Goal: Task Accomplishment & Management: Use online tool/utility

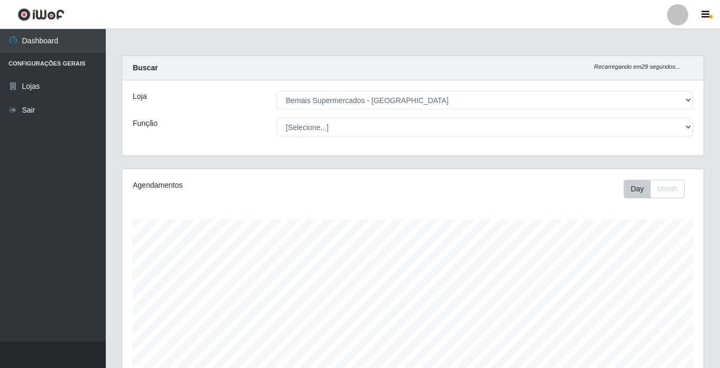
select select "250"
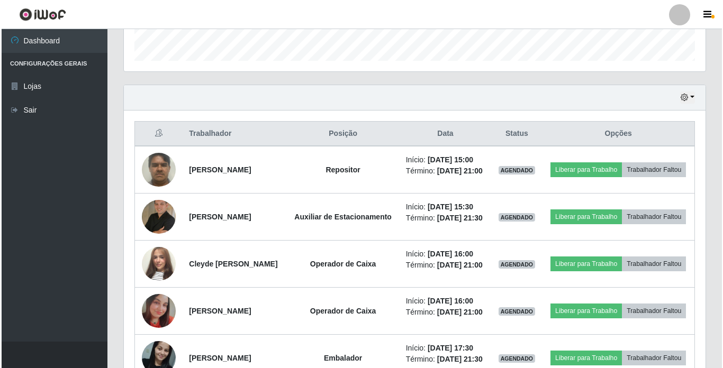
scroll to position [220, 582]
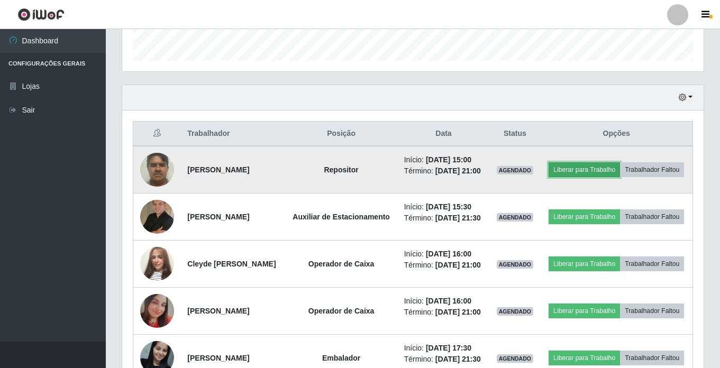
click at [607, 165] on button "Liberar para Trabalho" at bounding box center [584, 169] width 71 height 15
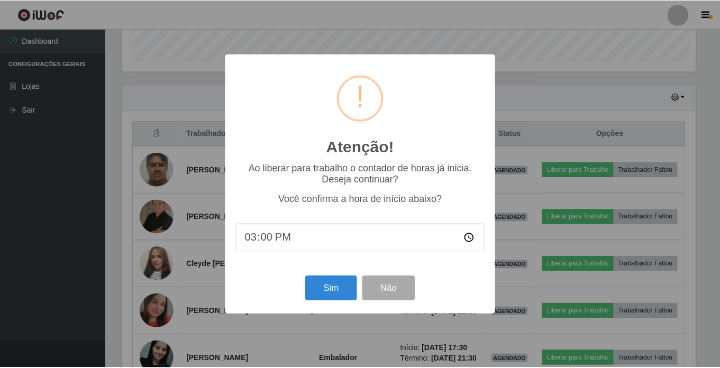
scroll to position [220, 576]
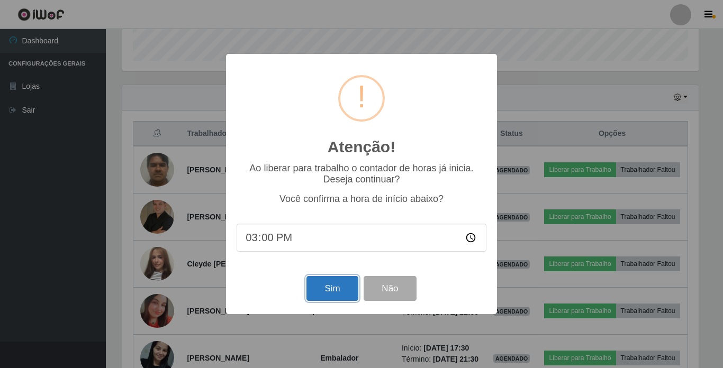
click at [342, 284] on button "Sim" at bounding box center [331, 288] width 51 height 25
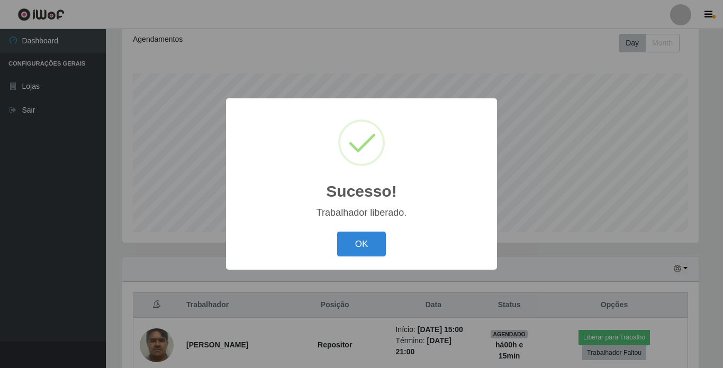
click at [350, 228] on div "Sucesso! × Trabalhador liberado. OK Cancel" at bounding box center [361, 183] width 271 height 171
click at [356, 237] on button "OK" at bounding box center [361, 244] width 49 height 25
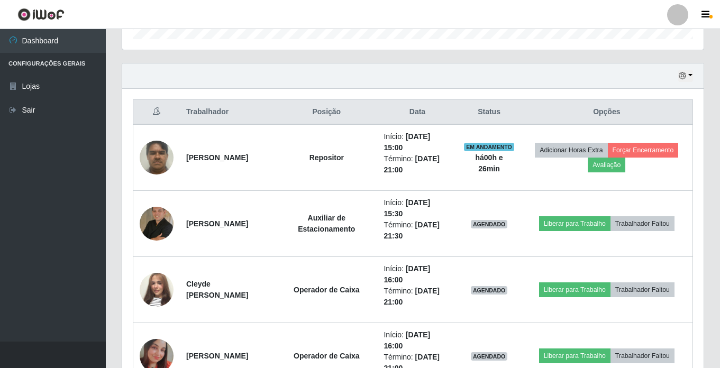
scroll to position [358, 0]
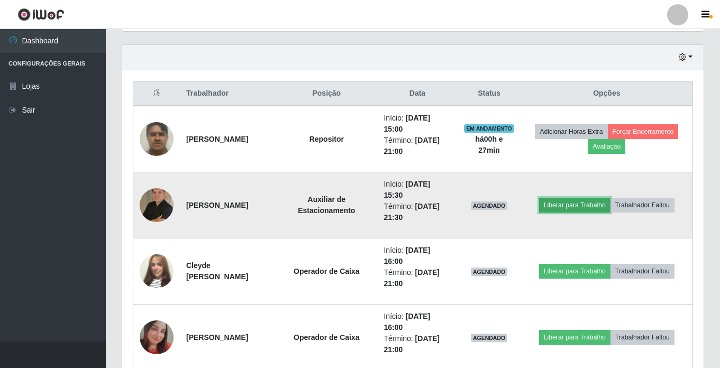
click at [575, 205] on button "Liberar para Trabalho" at bounding box center [574, 205] width 71 height 15
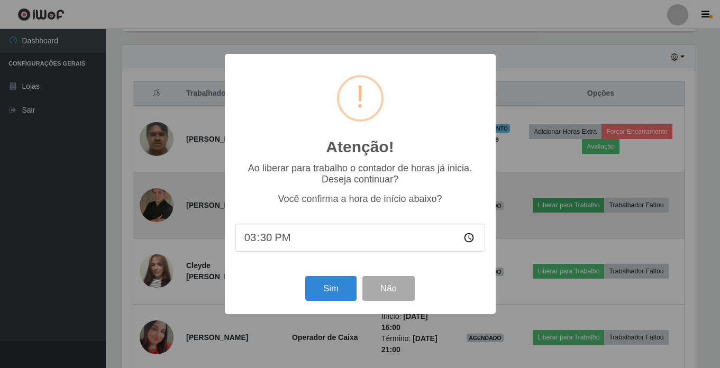
scroll to position [220, 576]
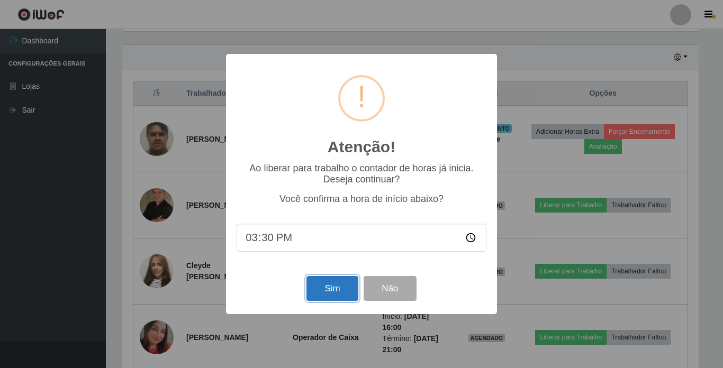
click at [331, 282] on button "Sim" at bounding box center [331, 288] width 51 height 25
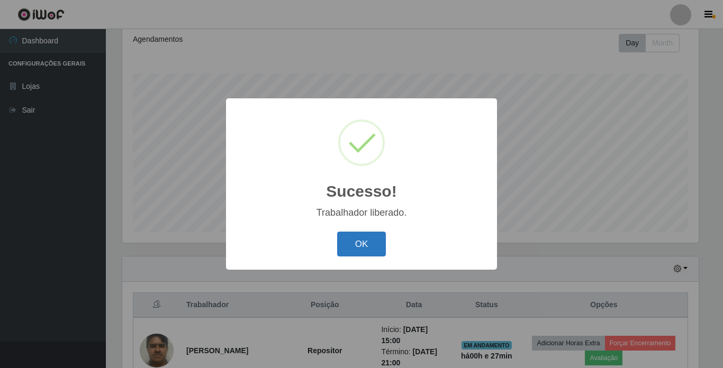
click at [363, 243] on button "OK" at bounding box center [361, 244] width 49 height 25
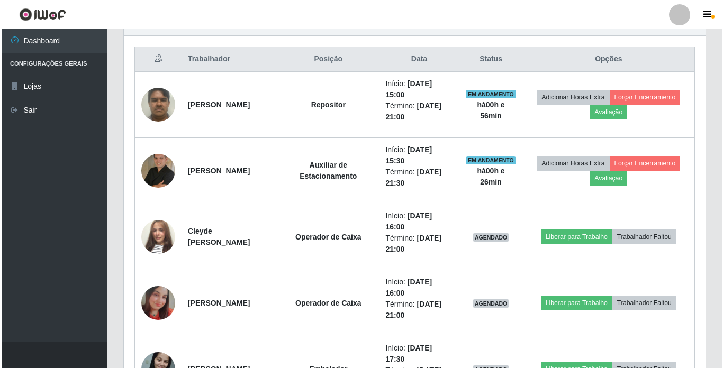
scroll to position [411, 0]
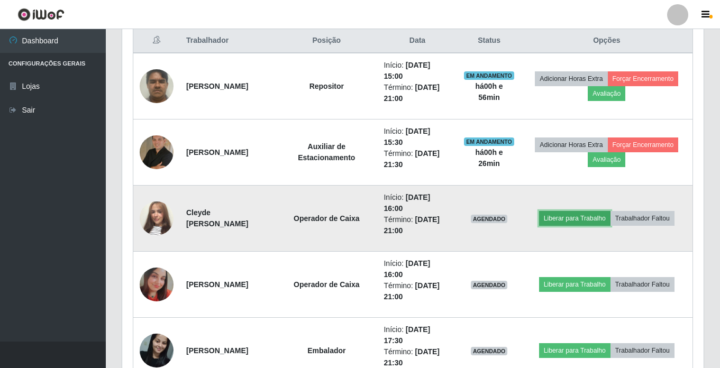
click at [578, 221] on button "Liberar para Trabalho" at bounding box center [574, 218] width 71 height 15
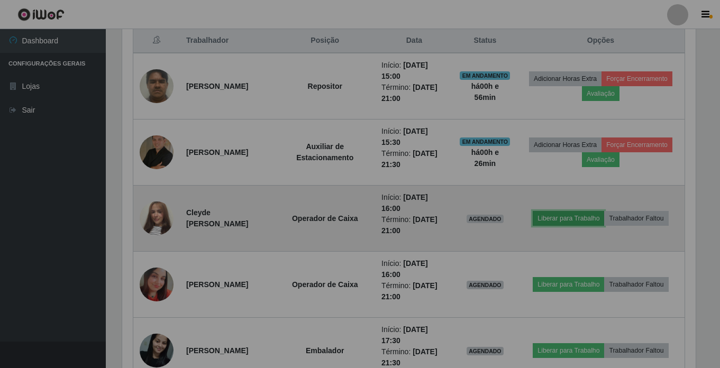
scroll to position [220, 582]
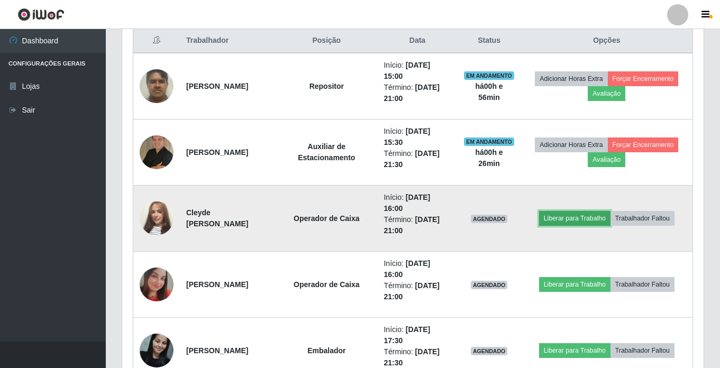
click at [581, 221] on button "Liberar para Trabalho" at bounding box center [574, 218] width 71 height 15
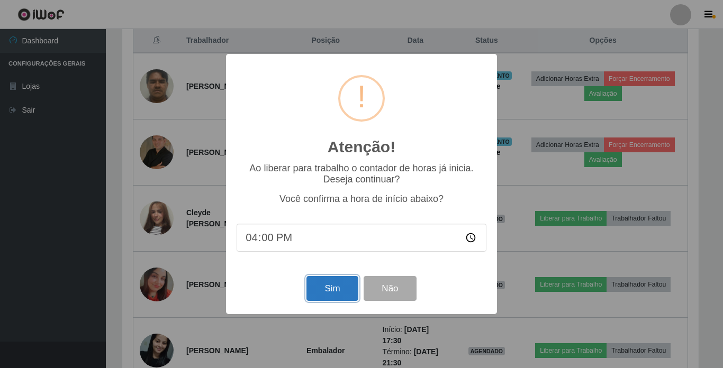
click at [330, 286] on button "Sim" at bounding box center [331, 288] width 51 height 25
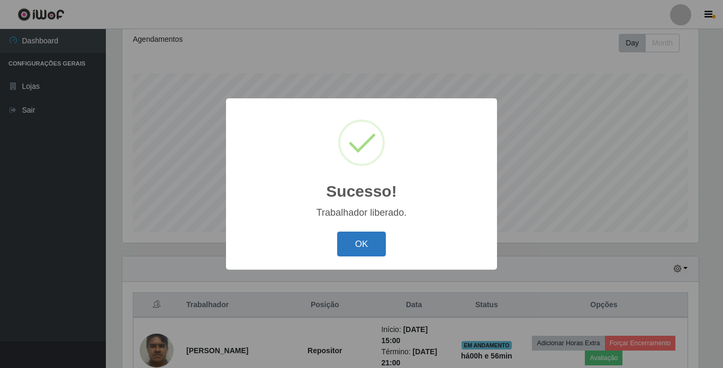
click at [365, 243] on button "OK" at bounding box center [361, 244] width 49 height 25
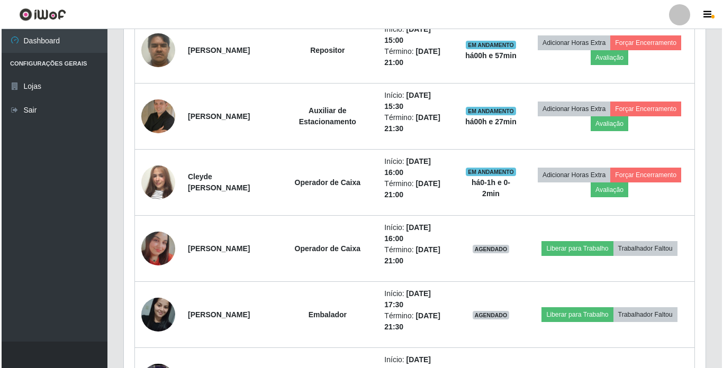
scroll to position [464, 0]
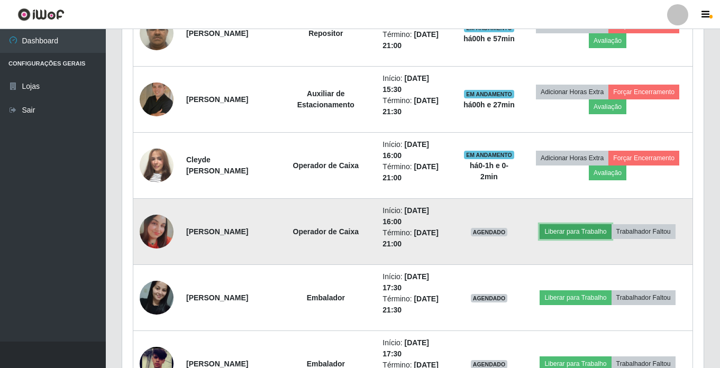
click at [572, 230] on button "Liberar para Trabalho" at bounding box center [575, 231] width 71 height 15
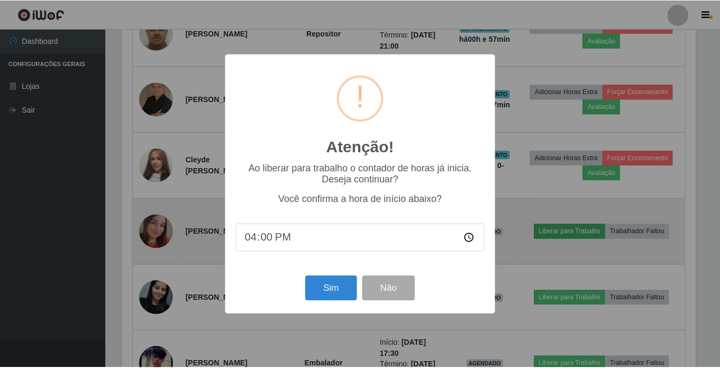
scroll to position [220, 576]
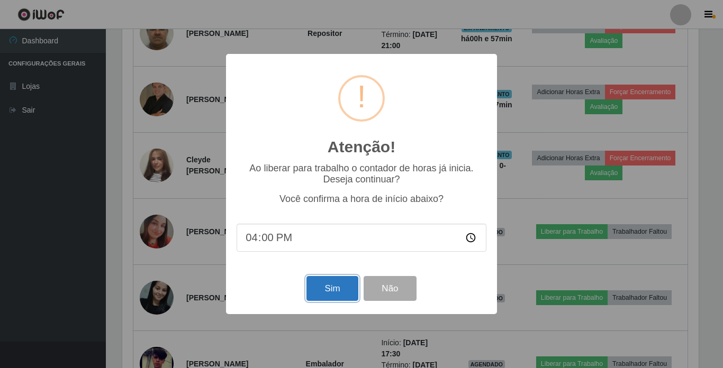
click at [326, 294] on button "Sim" at bounding box center [331, 288] width 51 height 25
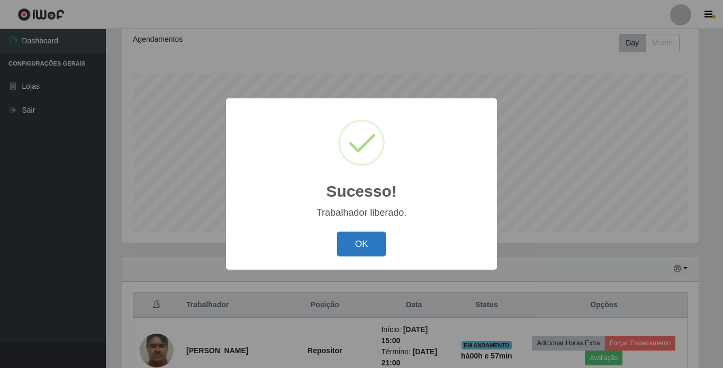
click at [347, 245] on button "OK" at bounding box center [361, 244] width 49 height 25
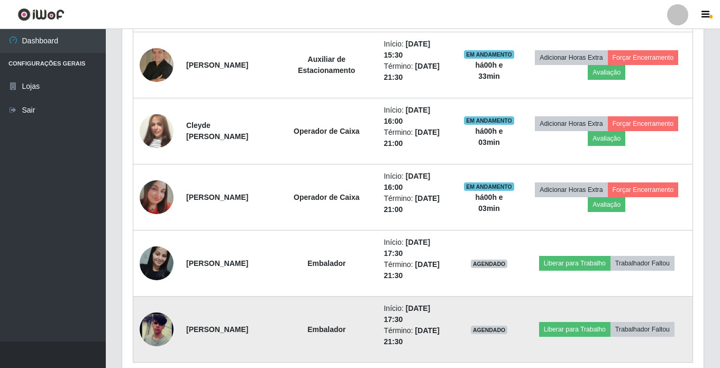
scroll to position [543, 0]
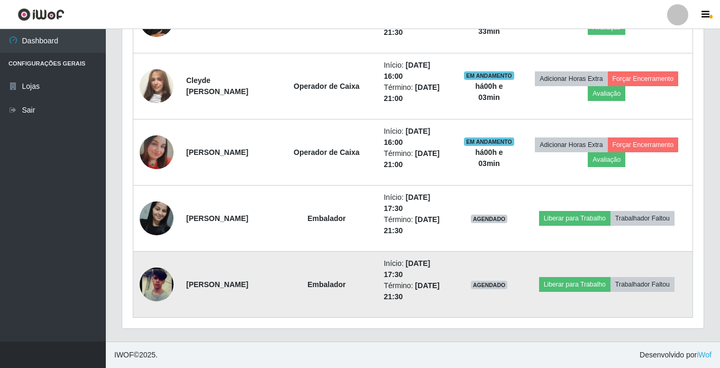
click at [170, 293] on img at bounding box center [157, 285] width 34 height 74
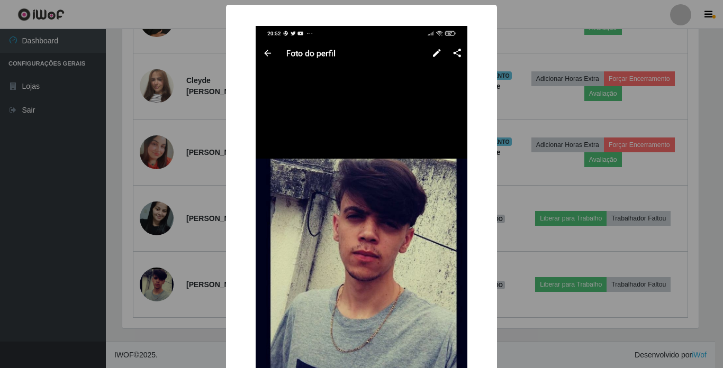
click at [556, 264] on div "× OK Cancel" at bounding box center [361, 184] width 723 height 368
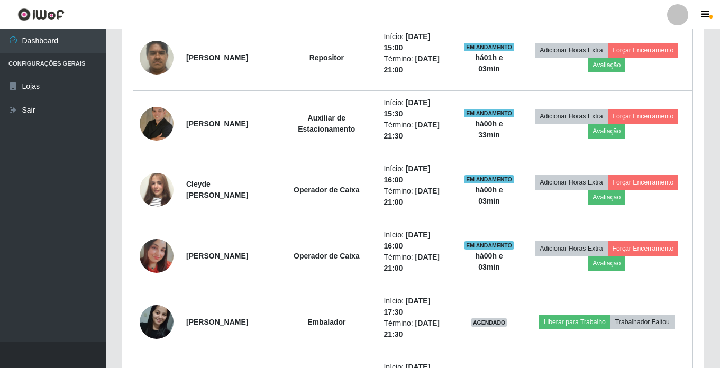
scroll to position [437, 0]
